Goal: Task Accomplishment & Management: Manage account settings

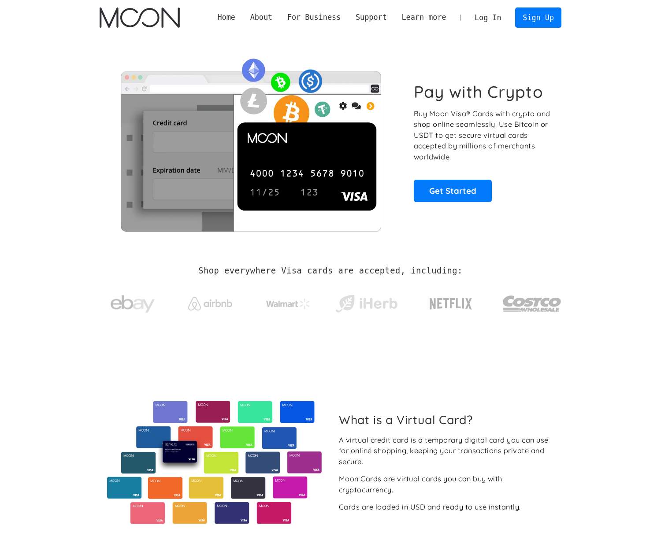
click at [495, 17] on link "Log In" at bounding box center [487, 17] width 41 height 19
